Goal: Information Seeking & Learning: Check status

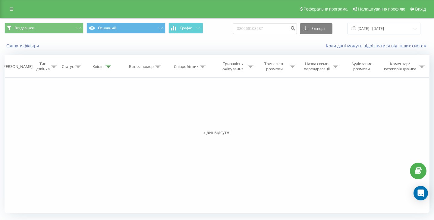
type input "380666103287"
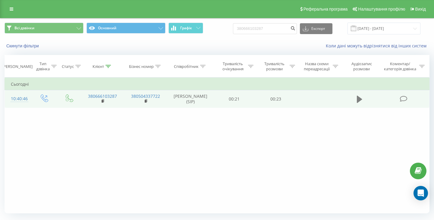
click at [358, 99] on icon at bounding box center [359, 98] width 5 height 7
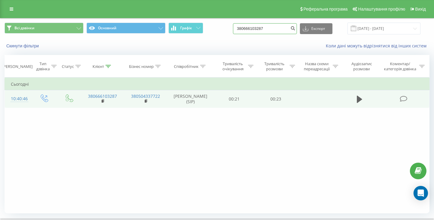
click at [266, 27] on input "380666103287" at bounding box center [265, 28] width 64 height 11
paste input "84082669"
type input "380684082669"
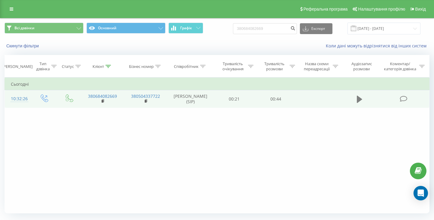
click at [360, 98] on icon at bounding box center [359, 98] width 5 height 7
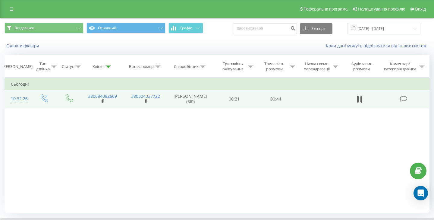
scroll to position [39, 0]
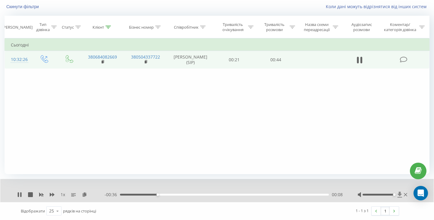
drag, startPoint x: 381, startPoint y: 193, endPoint x: 401, endPoint y: 195, distance: 19.6
click at [401, 195] on div at bounding box center [383, 194] width 51 height 6
click at [18, 195] on icon at bounding box center [18, 194] width 1 height 5
click at [16, 192] on div "1 x - 00:13 00:31 00:31" at bounding box center [216, 190] width 433 height 23
click at [17, 193] on icon at bounding box center [19, 194] width 5 height 5
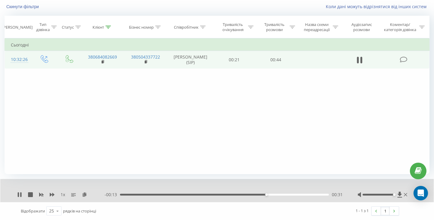
click at [17, 193] on icon at bounding box center [19, 194] width 5 height 5
